Goal: Navigation & Orientation: Find specific page/section

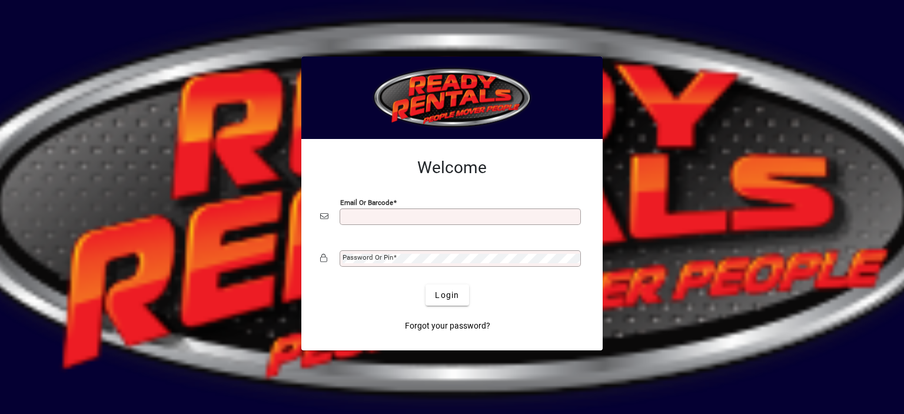
click at [377, 213] on input "Email or Barcode" at bounding box center [462, 216] width 238 height 9
type input "**********"
click at [359, 259] on mat-label "Password or Pin" at bounding box center [368, 257] width 51 height 8
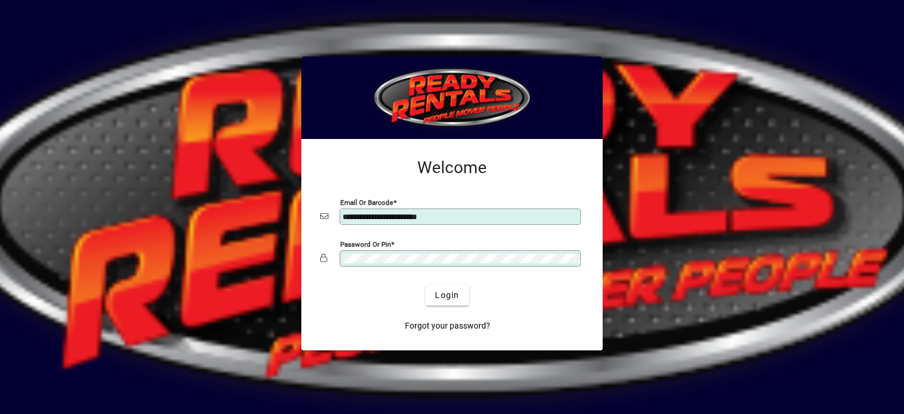
click at [426, 284] on button "Login" at bounding box center [447, 294] width 43 height 21
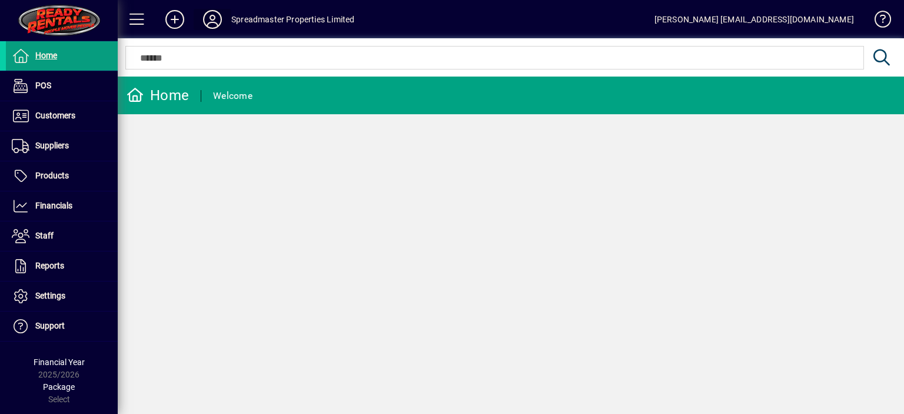
click at [210, 21] on icon at bounding box center [213, 19] width 24 height 19
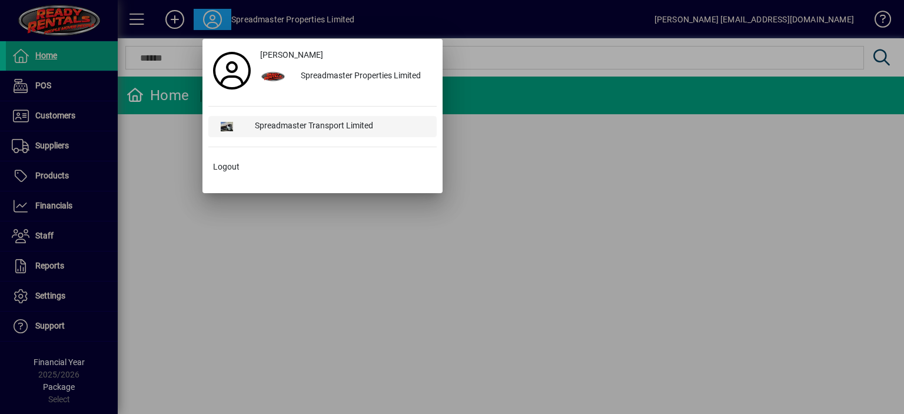
click at [280, 122] on div "Spreadmaster Transport Limited" at bounding box center [340, 126] width 191 height 21
